Goal: Entertainment & Leisure: Consume media (video, audio)

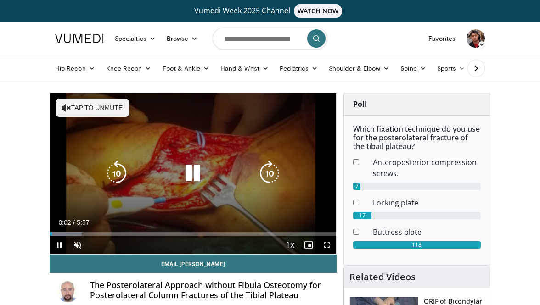
click at [106, 113] on button "Tap to unmute" at bounding box center [92, 108] width 73 height 18
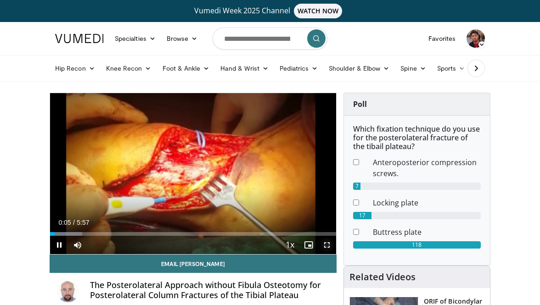
click at [328, 246] on span "Video Player" at bounding box center [327, 245] width 18 height 18
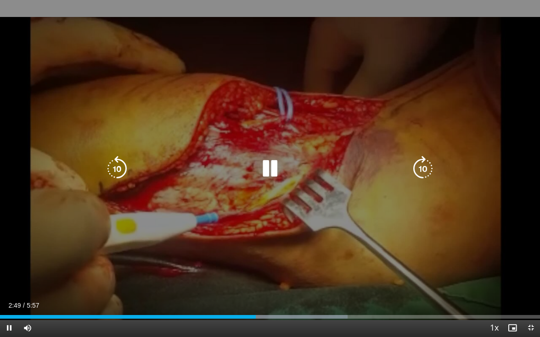
click at [282, 246] on div "10 seconds Tap to unmute" at bounding box center [270, 168] width 540 height 337
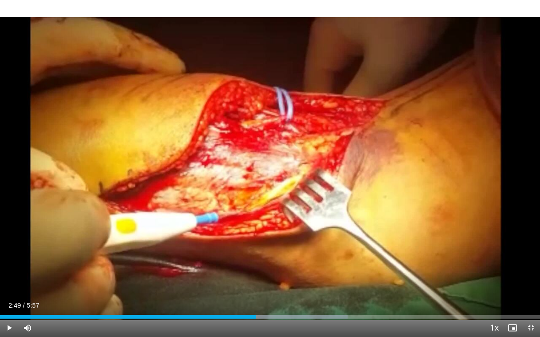
click at [306, 257] on div "10 seconds Tap to unmute" at bounding box center [270, 168] width 540 height 337
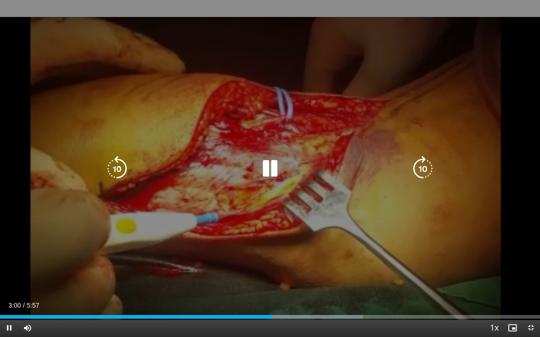
click at [312, 257] on div "10 seconds Tap to unmute" at bounding box center [270, 168] width 540 height 337
